Goal: Task Accomplishment & Management: Complete application form

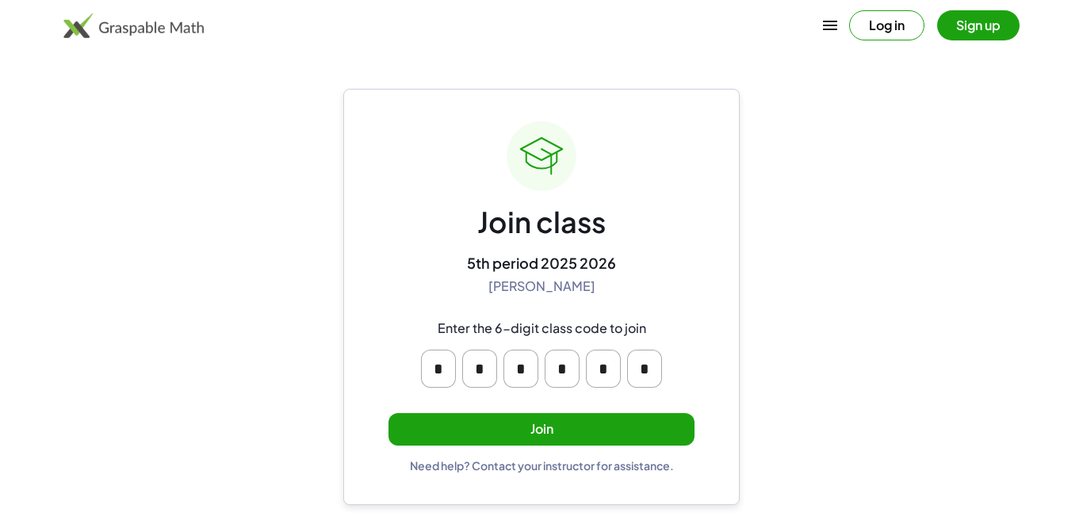
click at [546, 448] on div "Join class 5th period 2025 2026 Amy Pearce Enter the 6-digit class code to join…" at bounding box center [541, 296] width 306 height 351
click at [542, 442] on button "Join" at bounding box center [541, 429] width 306 height 33
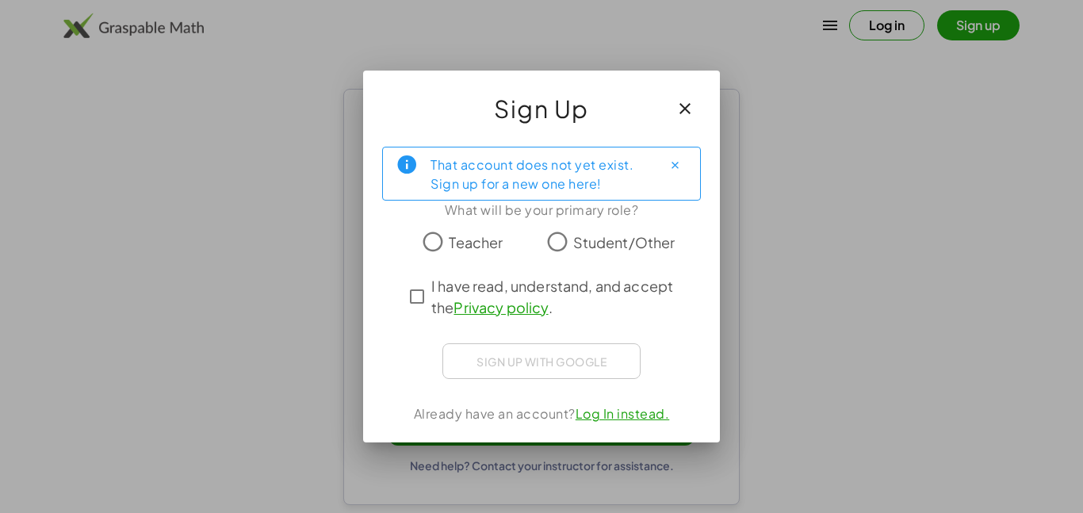
click at [576, 245] on span "Student/Other" at bounding box center [624, 242] width 102 height 21
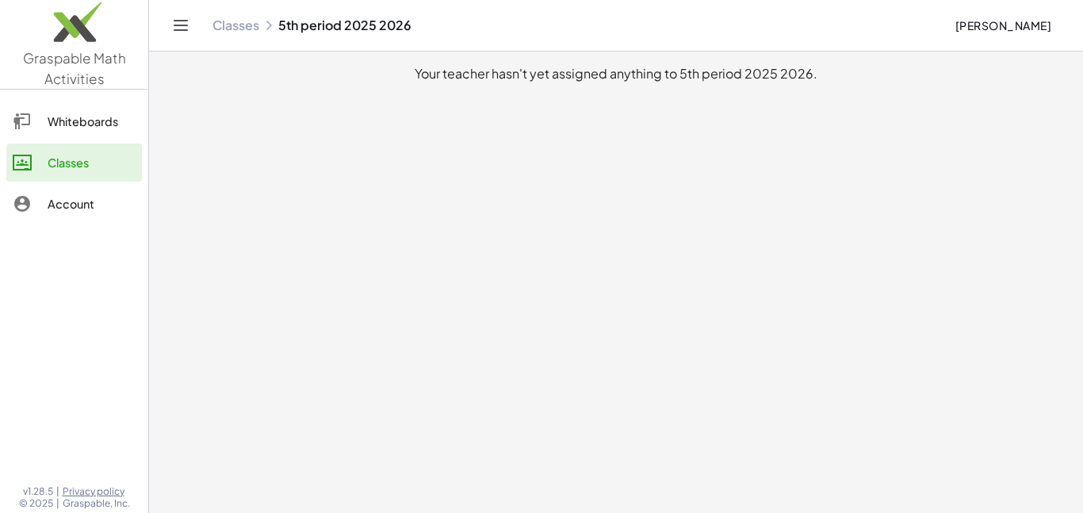
click at [99, 166] on div "Classes" at bounding box center [92, 162] width 88 height 19
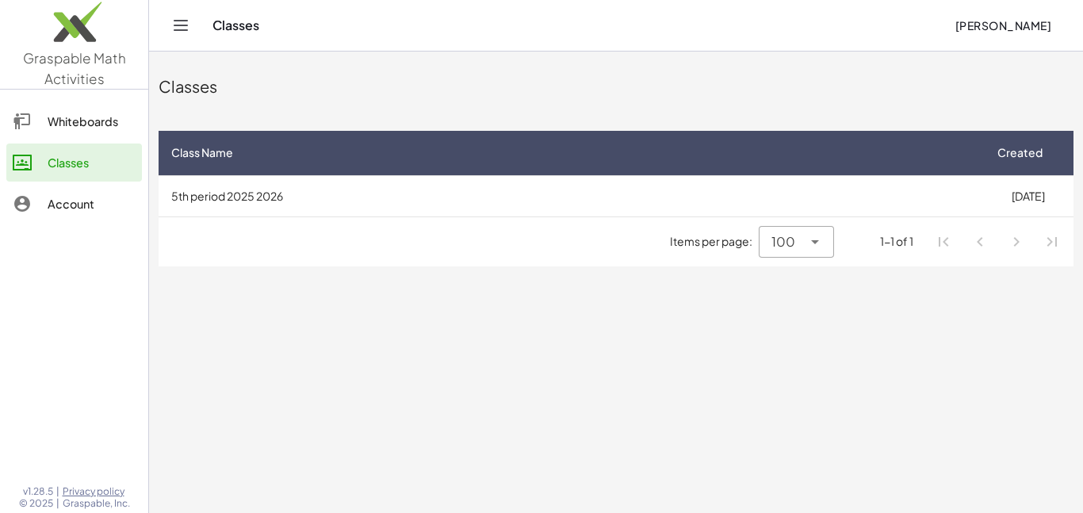
click at [102, 128] on div "Whiteboards" at bounding box center [92, 121] width 88 height 19
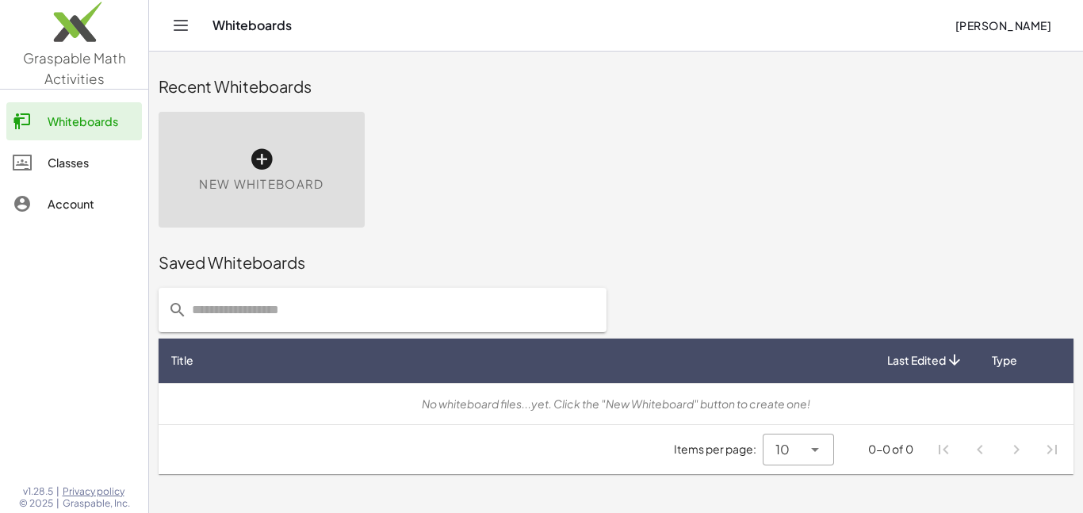
click at [100, 153] on div "Classes" at bounding box center [92, 162] width 88 height 19
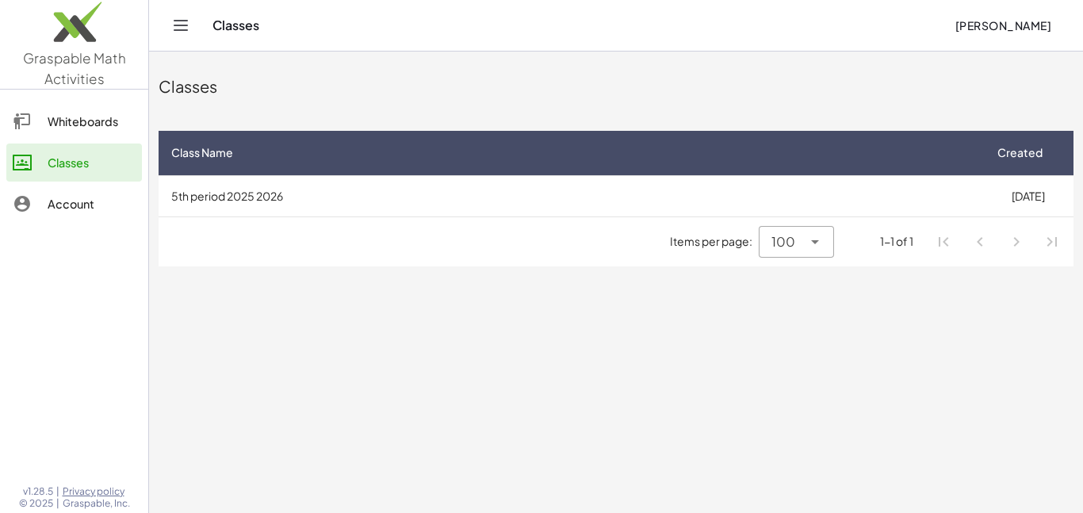
click at [93, 198] on div "Account" at bounding box center [92, 203] width 88 height 19
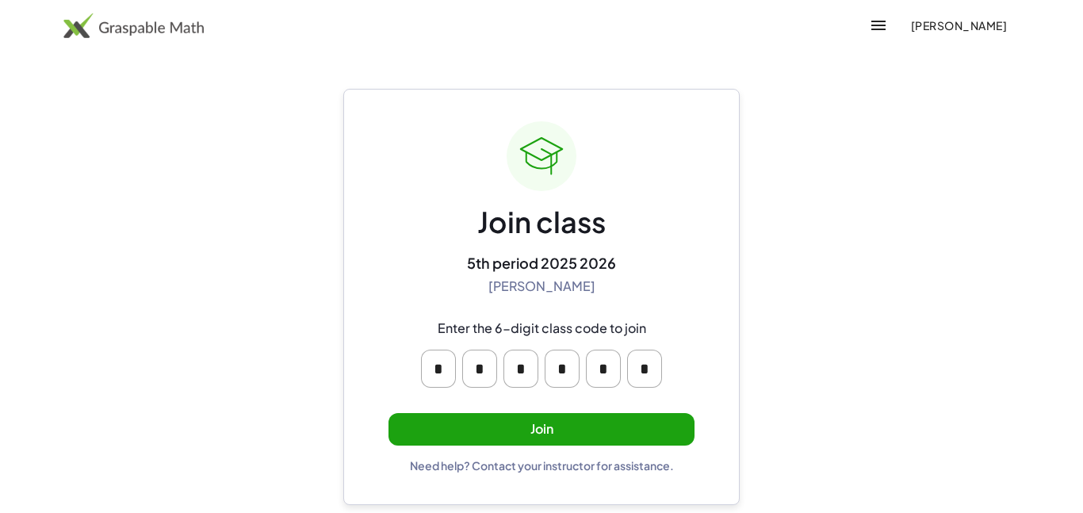
click at [563, 433] on button "Join" at bounding box center [541, 429] width 306 height 33
